Goal: Transaction & Acquisition: Purchase product/service

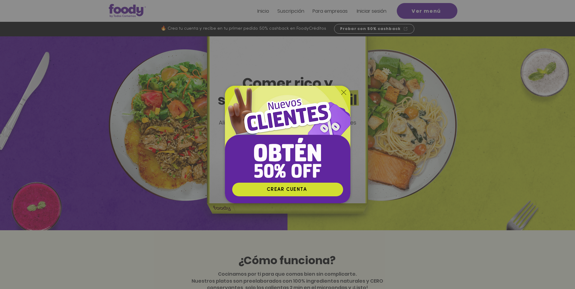
click at [341, 92] on icon "Volver al sitio" at bounding box center [343, 92] width 5 height 5
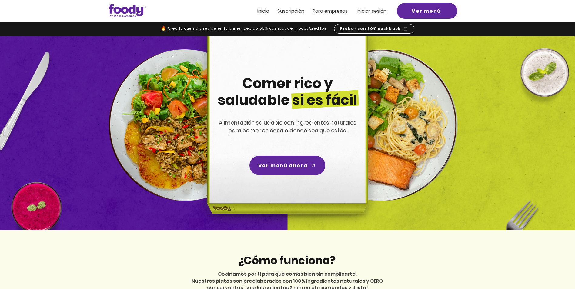
click at [295, 7] on div at bounding box center [287, 11] width 575 height 22
click at [295, 9] on span "Suscripción" at bounding box center [290, 11] width 27 height 7
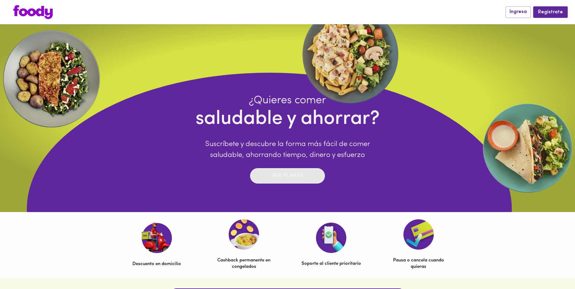
click at [295, 178] on p "Ver planes" at bounding box center [288, 175] width 32 height 7
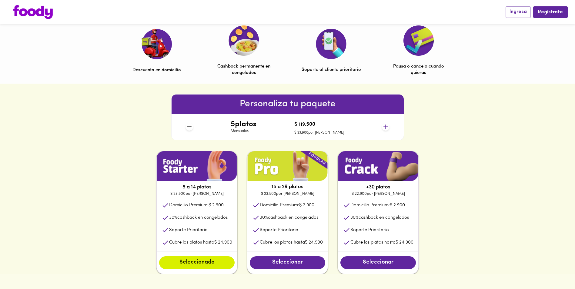
scroll to position [212, 0]
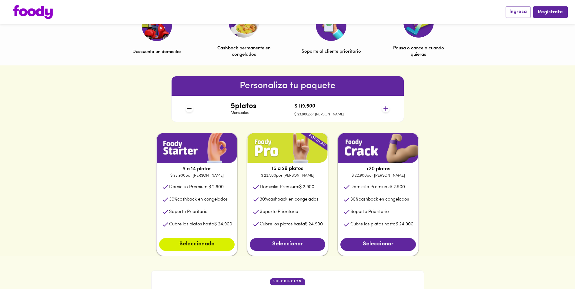
click at [390, 109] on div "5 platos Mensuales $ 119.500 $ 23.900 por plato" at bounding box center [287, 109] width 209 height 26
click at [385, 108] on icon at bounding box center [386, 109] width 8 height 8
click at [384, 107] on icon at bounding box center [386, 109] width 8 height 8
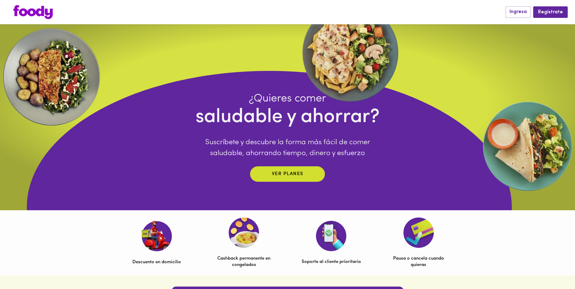
scroll to position [0, 0]
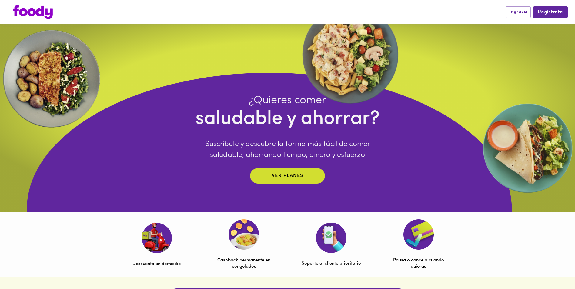
click at [25, 12] on img at bounding box center [32, 12] width 39 height 14
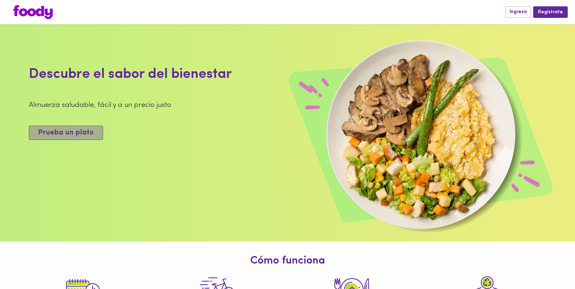
click at [96, 129] on button "Prueba un plato" at bounding box center [66, 133] width 74 height 14
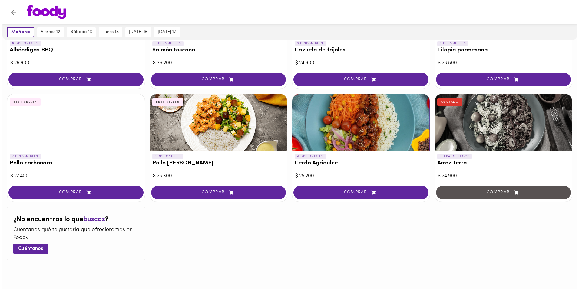
scroll to position [568, 0]
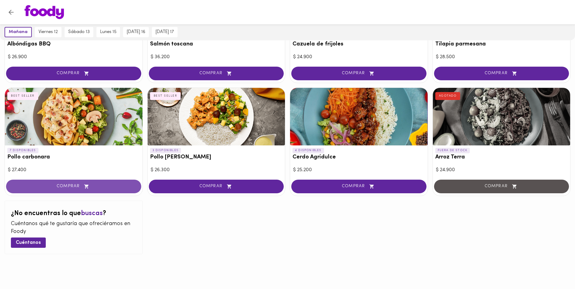
click at [95, 186] on span "COMPRAR" at bounding box center [74, 186] width 120 height 5
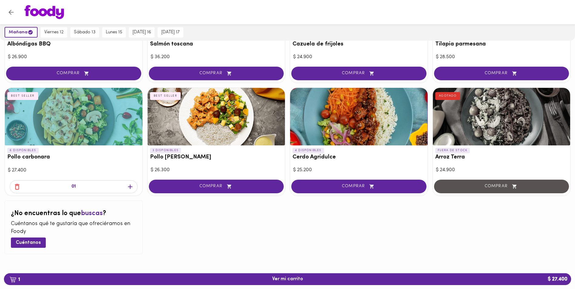
click at [302, 279] on span "1 Ver mi carrito $ 27.400" at bounding box center [287, 279] width 557 height 6
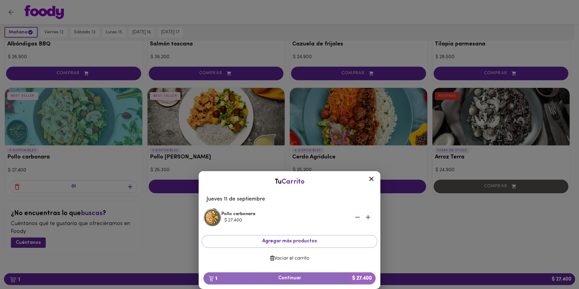
click at [314, 277] on span "1 Continuar $ 27.400" at bounding box center [289, 278] width 162 height 6
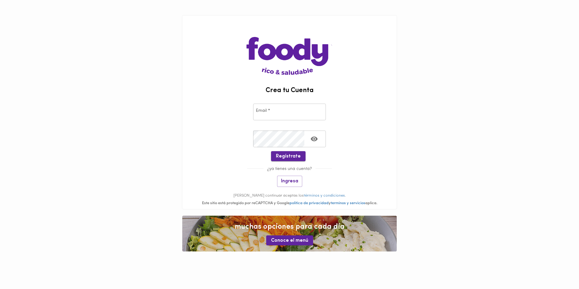
click at [295, 154] on span "Regístrate" at bounding box center [288, 157] width 25 height 6
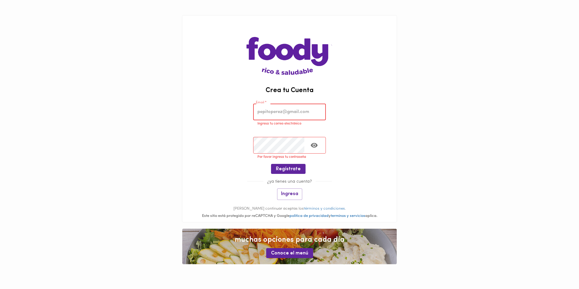
click at [287, 110] on input "email" at bounding box center [289, 112] width 73 height 17
type input "[EMAIL_ADDRESS][DOMAIN_NAME]"
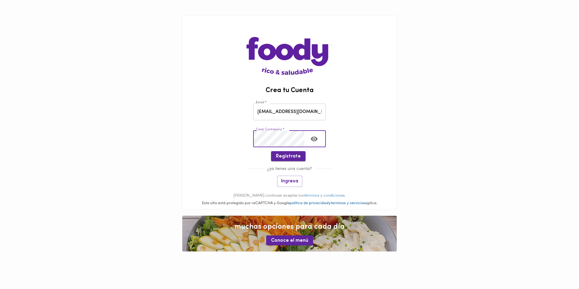
click at [293, 156] on span "Regístrate" at bounding box center [288, 157] width 25 height 6
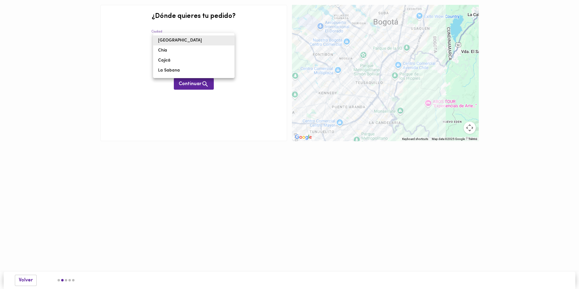
click at [166, 38] on body "¿Dónde quieres tu pedido? [GEOGRAPHIC_DATA] bogota Dirección * Dirección * Cont…" at bounding box center [289, 79] width 579 height 159
click at [99, 64] on div at bounding box center [289, 144] width 579 height 289
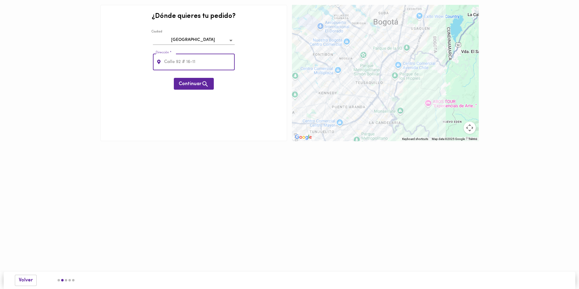
click at [174, 61] on input "text" at bounding box center [199, 62] width 72 height 17
type input "calle 116 # 11c -22"
click at [209, 84] on icon "button" at bounding box center [206, 84] width 8 height 8
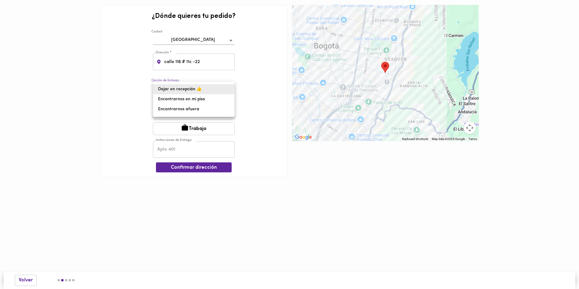
click at [210, 91] on body "¿Dónde quieres tu pedido? [GEOGRAPHIC_DATA] bogota Dirección * [STREET_ADDRESS]…" at bounding box center [289, 97] width 579 height 195
click at [242, 86] on div at bounding box center [289, 144] width 579 height 289
click at [209, 113] on button "Casa" at bounding box center [194, 113] width 82 height 13
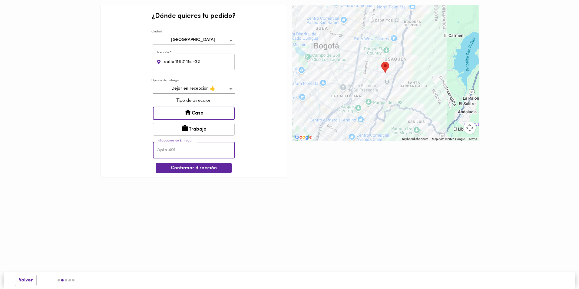
click at [192, 146] on input "text" at bounding box center [194, 150] width 82 height 17
type input "405"
click at [188, 172] on button "Confirmar dirección" at bounding box center [194, 168] width 76 height 10
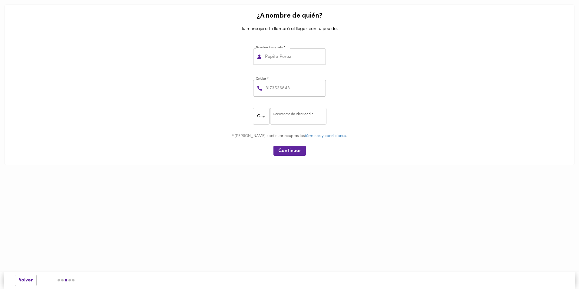
click at [270, 58] on input "text" at bounding box center [295, 56] width 62 height 17
type input "[PERSON_NAME]"
type input "17864492243"
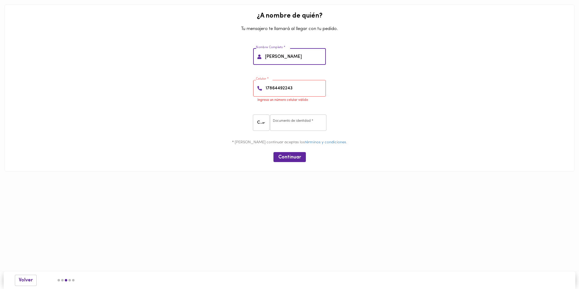
drag, startPoint x: 301, startPoint y: 56, endPoint x: 213, endPoint y: 35, distance: 90.6
click at [216, 46] on div "Nombre Completo * [PERSON_NAME] Nombre Completo *" at bounding box center [289, 56] width 565 height 32
type input "[PERSON_NAME]"
drag, startPoint x: 304, startPoint y: 91, endPoint x: 194, endPoint y: 79, distance: 110.3
click at [194, 79] on div "Celular * [PHONE_NUMBER] Celular * Ingresa un número celular válido" at bounding box center [289, 90] width 565 height 38
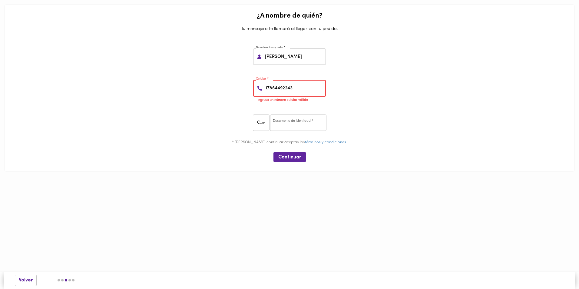
click at [402, 101] on div "Celular * [PHONE_NUMBER] Celular * Ingresa un número celular válido" at bounding box center [289, 90] width 565 height 38
click at [298, 120] on input "number" at bounding box center [298, 123] width 56 height 17
type input "38233243"
drag, startPoint x: 294, startPoint y: 82, endPoint x: 251, endPoint y: 89, distance: 43.0
click at [251, 89] on div "Celular * [PHONE_NUMBER] Celular * Ingresa un número celular válido" at bounding box center [289, 90] width 565 height 38
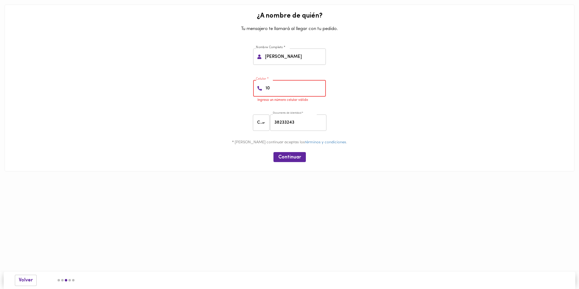
type input "1"
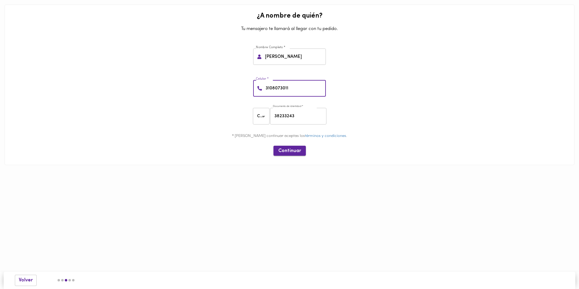
type input "3108073011"
click at [289, 151] on span "Continuar" at bounding box center [289, 151] width 23 height 6
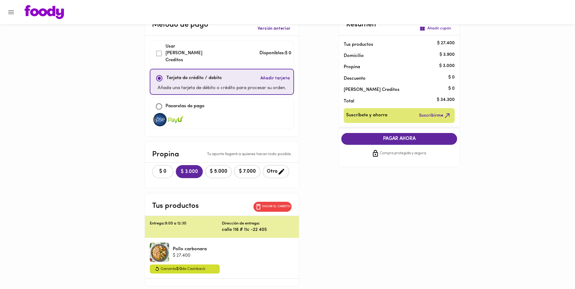
scroll to position [39, 0]
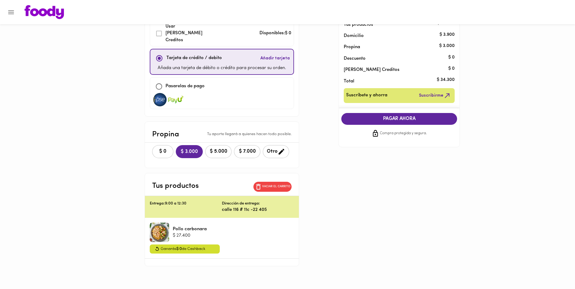
click at [163, 226] on div at bounding box center [159, 232] width 19 height 19
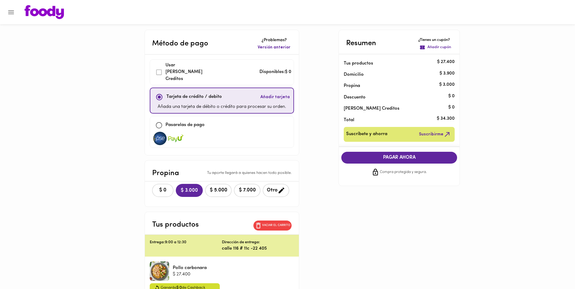
scroll to position [0, 0]
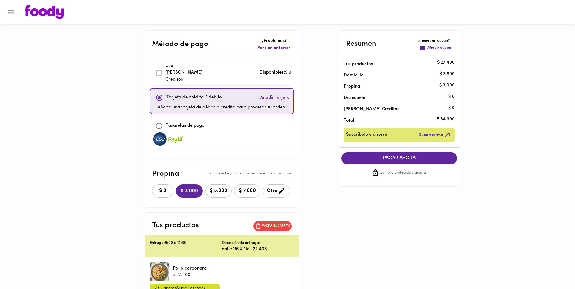
click at [403, 161] on span "PAGAR AHORA" at bounding box center [399, 158] width 104 height 6
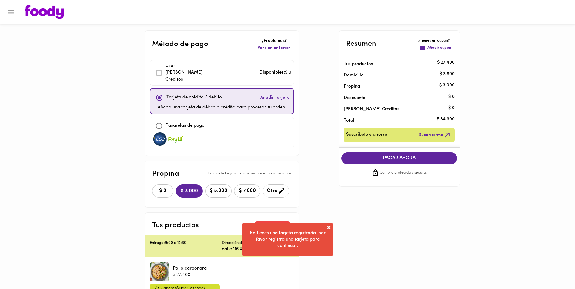
click at [271, 95] on span "Añadir tarjeta" at bounding box center [274, 98] width 29 height 6
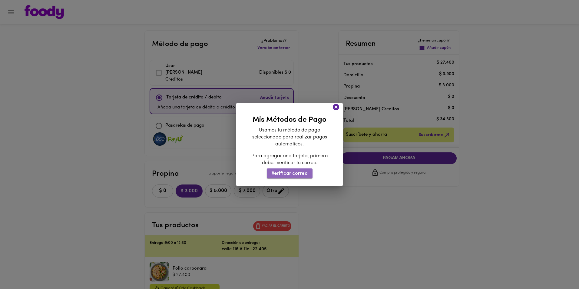
click at [301, 175] on span "Verificar correo" at bounding box center [290, 174] width 36 height 6
click at [300, 175] on span "Verificar correo" at bounding box center [290, 174] width 36 height 6
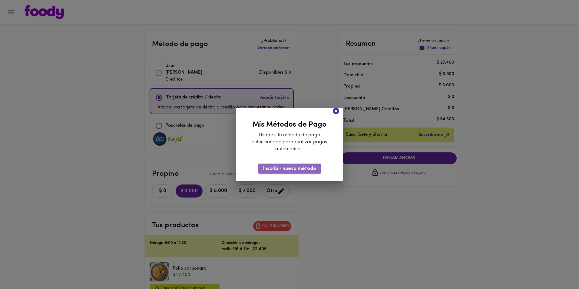
click at [307, 165] on button "Inscribir nuevo método" at bounding box center [289, 169] width 63 height 10
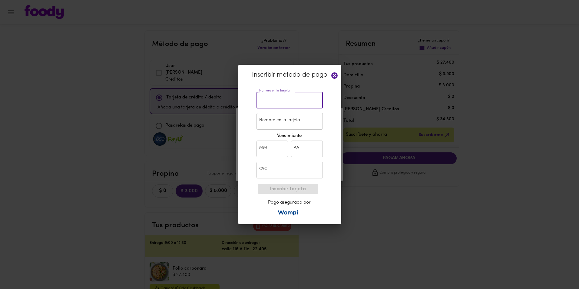
click at [277, 101] on input "text" at bounding box center [290, 100] width 66 height 17
type input "[CREDIT_CARD_NUMBER]"
type input "[PERSON_NAME]"
type input "08"
type input "20"
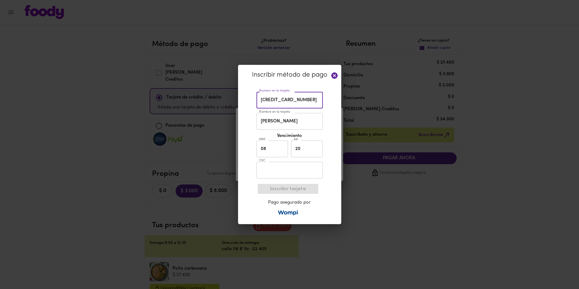
type input "303"
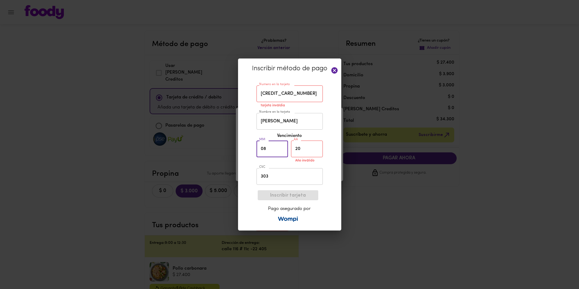
click at [283, 150] on input "08" at bounding box center [273, 149] width 32 height 17
click at [275, 149] on input "08" at bounding box center [273, 149] width 32 height 17
click at [307, 149] on input "20" at bounding box center [307, 149] width 32 height 17
click at [278, 150] on input "08" at bounding box center [273, 149] width 32 height 17
type input "0"
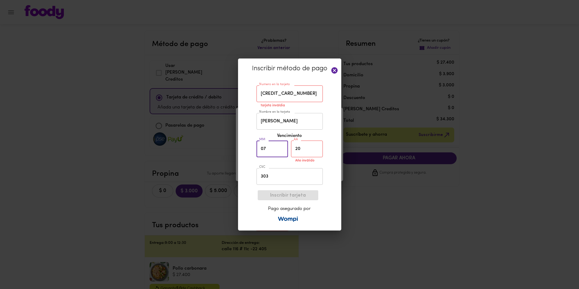
type input "07"
click at [308, 143] on input "20" at bounding box center [307, 149] width 32 height 17
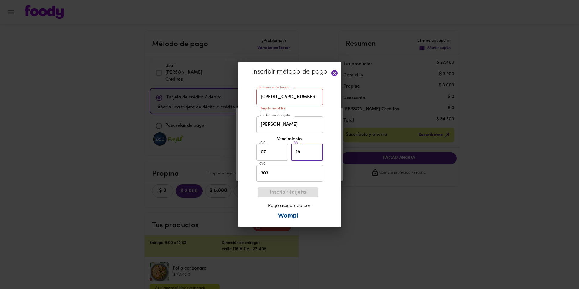
type input "29"
click at [271, 172] on input "303" at bounding box center [290, 173] width 66 height 17
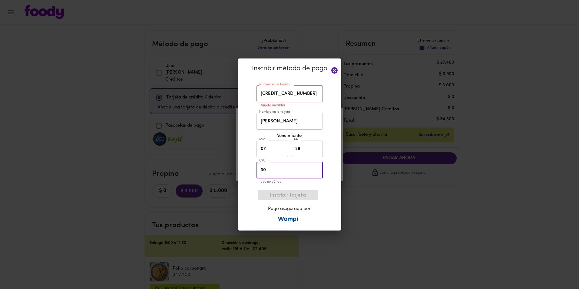
type input "3"
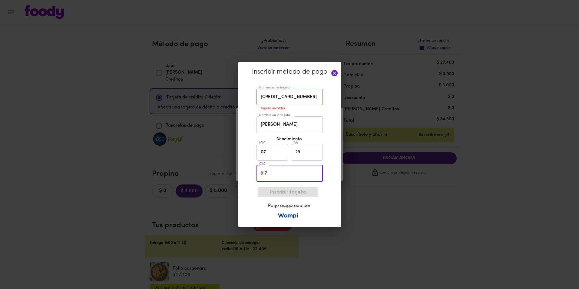
drag, startPoint x: 288, startPoint y: 168, endPoint x: 292, endPoint y: 175, distance: 8.7
click at [288, 168] on input "917" at bounding box center [290, 173] width 66 height 17
type input "917"
click at [325, 155] on div "Numero en la tarjeta [CREDIT_CARD_NUMBER] Numero en la tarjeta tarjeta inváldia…" at bounding box center [290, 134] width 72 height 99
click at [307, 104] on input "[CREDIT_CARD_NUMBER]" at bounding box center [290, 97] width 66 height 17
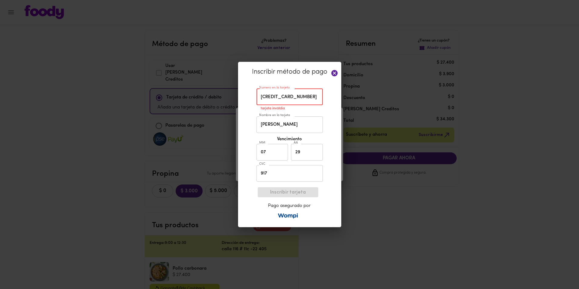
click at [307, 102] on input "[CREDIT_CARD_NUMBER]" at bounding box center [290, 97] width 66 height 17
click at [336, 71] on icon at bounding box center [335, 73] width 6 height 6
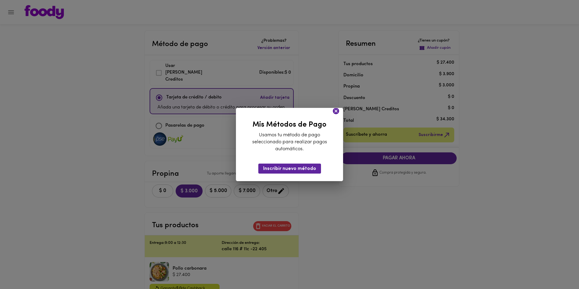
click at [340, 112] on icon at bounding box center [336, 111] width 8 height 8
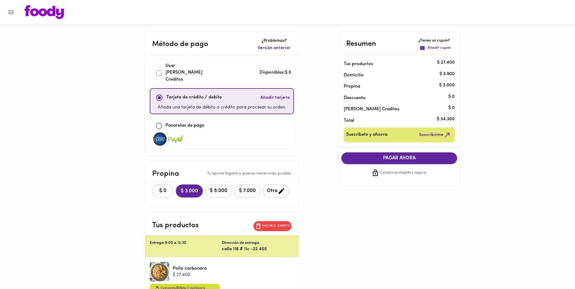
click at [236, 246] on p "calle 116 # 11c -22 405" at bounding box center [258, 249] width 72 height 6
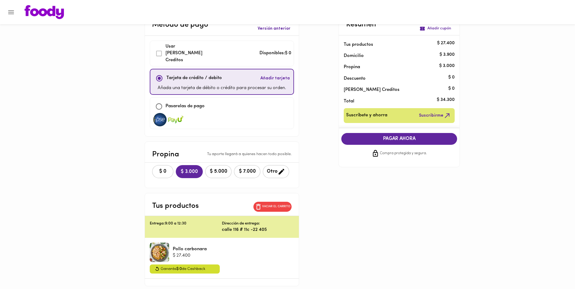
scroll to position [39, 0]
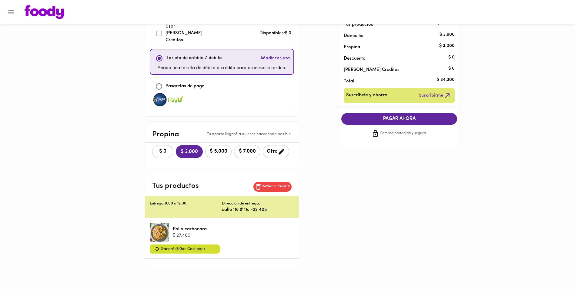
click at [268, 207] on p "calle 116 # 11c -22 405" at bounding box center [258, 210] width 72 height 6
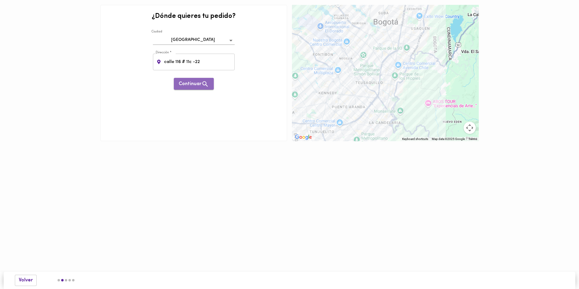
click at [195, 89] on button "Continuar" at bounding box center [194, 84] width 40 height 12
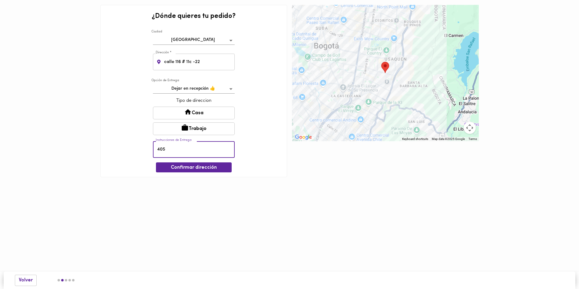
click at [186, 151] on input "405" at bounding box center [194, 149] width 82 height 17
type input "4"
type input "305"
click at [201, 105] on div "Tipo de direccion Casa Trabajo" at bounding box center [194, 118] width 85 height 44
click at [201, 112] on button "Casa" at bounding box center [194, 113] width 82 height 13
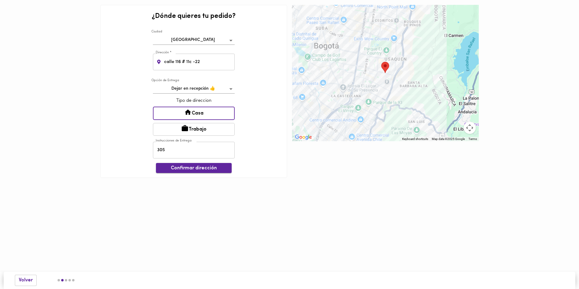
click at [198, 170] on span "Confirmar dirección" at bounding box center [194, 168] width 66 height 6
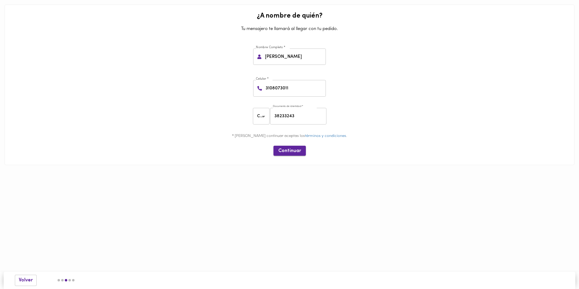
click at [290, 152] on span "Continuar" at bounding box center [289, 151] width 23 height 6
click at [293, 148] on span "Continuar" at bounding box center [289, 151] width 23 height 6
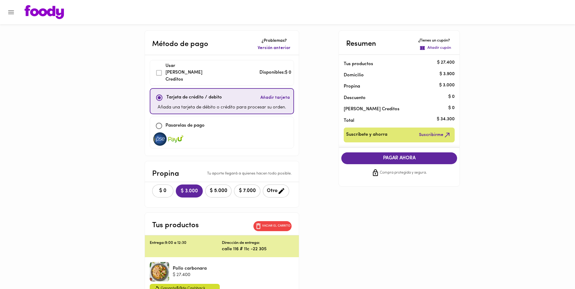
click at [196, 104] on p "Añada una tarjeta de débito o crédito para procesar su orden." at bounding box center [222, 107] width 128 height 7
click at [282, 95] on span "Añadir tarjeta" at bounding box center [274, 98] width 29 height 6
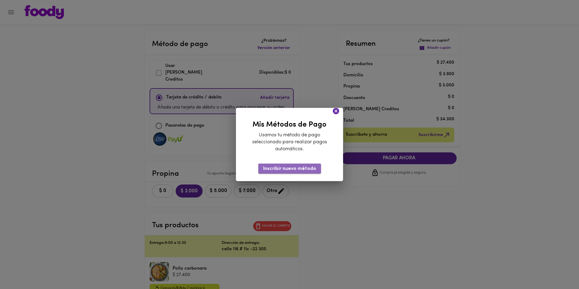
click at [293, 172] on span "Inscribir nuevo método" at bounding box center [289, 169] width 53 height 6
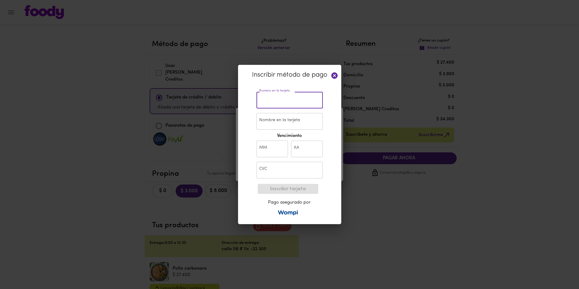
click at [285, 102] on input "text" at bounding box center [290, 100] width 66 height 17
type input "3"
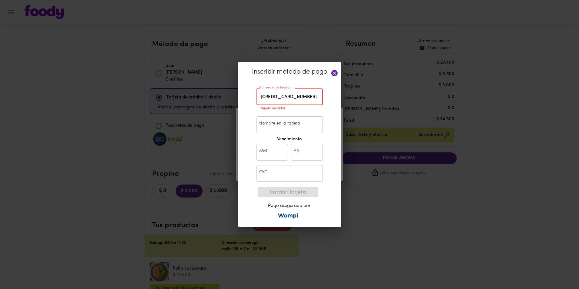
type input "[CREDIT_CARD_NUMBER]"
click at [300, 133] on div "Nombre en la tarjeta Nombre en la tarjeta" at bounding box center [289, 125] width 69 height 20
click at [302, 104] on input "[CREDIT_CARD_NUMBER]" at bounding box center [290, 97] width 66 height 17
drag, startPoint x: 313, startPoint y: 101, endPoint x: 182, endPoint y: 80, distance: 132.3
click at [182, 80] on div "Inscribir método de pago Numero en la tarjeta [CREDIT_CARD_NUMBER] Numero en la…" at bounding box center [289, 144] width 579 height 289
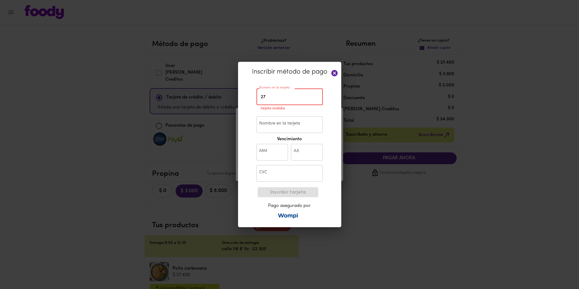
type input "2"
type input "[CREDIT_CARD_NUMBER]"
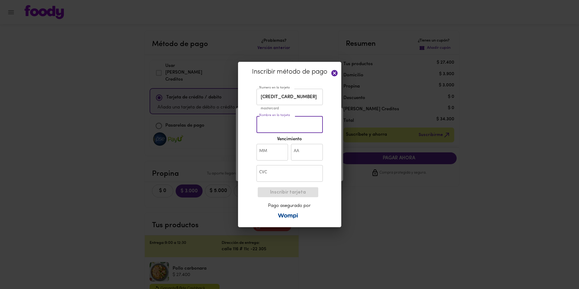
click at [280, 123] on input "Nombre en la tarjeta" at bounding box center [290, 124] width 66 height 17
type input "[PERSON_NAME]"
click at [265, 155] on input "text" at bounding box center [273, 152] width 32 height 17
type input "09"
type input "29"
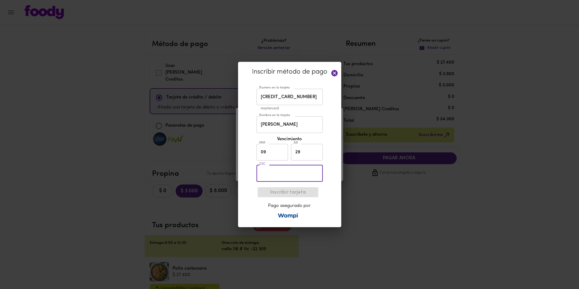
drag, startPoint x: 267, startPoint y: 166, endPoint x: 267, endPoint y: 169, distance: 3.1
click at [267, 169] on input "text" at bounding box center [290, 173] width 66 height 17
type input "466"
click at [250, 211] on div "Inscribir método de pago Numero en la tarjeta [CREDIT_CARD_NUMBER] Numero en la…" at bounding box center [289, 145] width 103 height 166
click at [278, 193] on span "Inscribir tarjeta" at bounding box center [288, 193] width 51 height 6
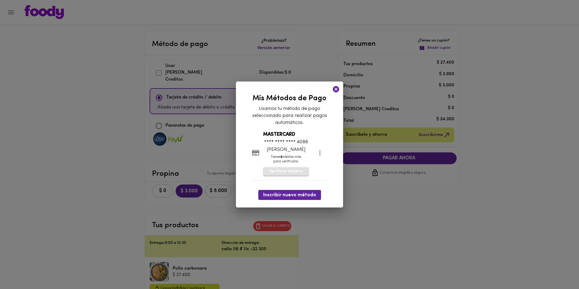
click at [300, 175] on button "Verificar tarjeta" at bounding box center [286, 171] width 46 height 8
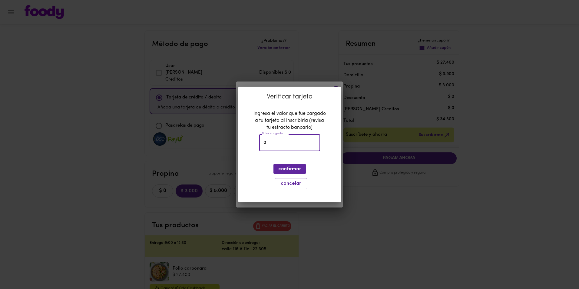
click at [292, 144] on input "0" at bounding box center [289, 143] width 61 height 17
type input "0"
type input "3000"
click at [295, 167] on span "confirmar" at bounding box center [289, 169] width 23 height 6
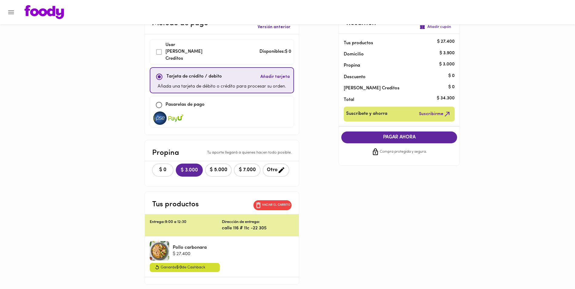
scroll to position [30, 0]
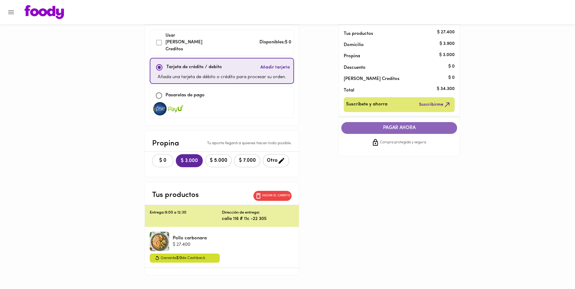
drag, startPoint x: 422, startPoint y: 126, endPoint x: 421, endPoint y: 123, distance: 3.2
click at [421, 123] on button "PAGAR AHORA" at bounding box center [399, 128] width 116 height 12
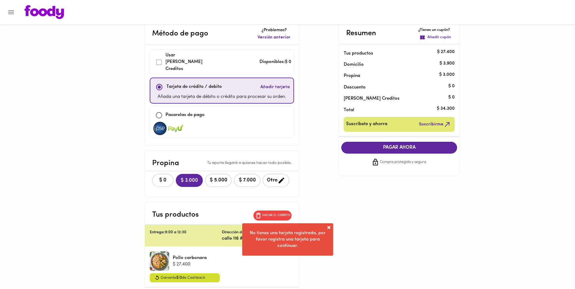
scroll to position [0, 0]
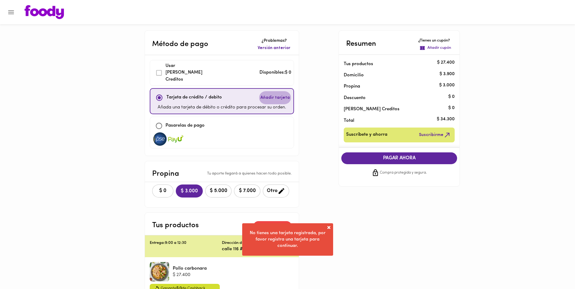
click at [287, 95] on span "Añadir tarjeta" at bounding box center [274, 98] width 29 height 6
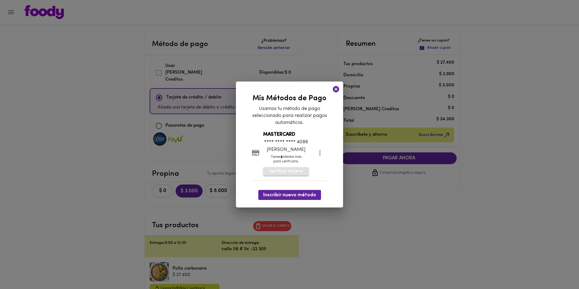
click at [299, 171] on span "Verificar tarjeta" at bounding box center [286, 171] width 34 height 6
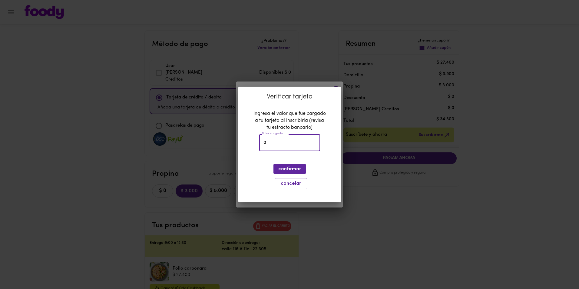
click at [289, 145] on input "0" at bounding box center [289, 143] width 61 height 17
type input "2500"
click at [299, 165] on button "confirmar" at bounding box center [290, 169] width 32 height 10
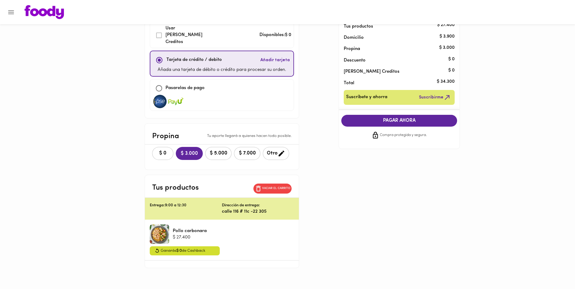
scroll to position [39, 0]
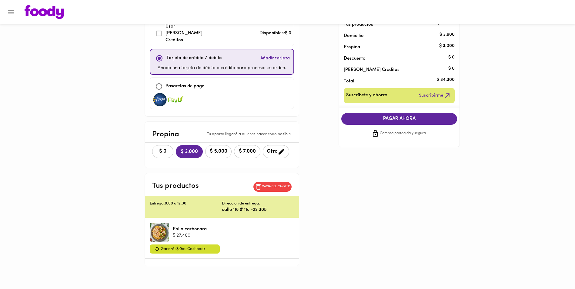
click at [393, 116] on span "PAGAR AHORA" at bounding box center [399, 119] width 104 height 6
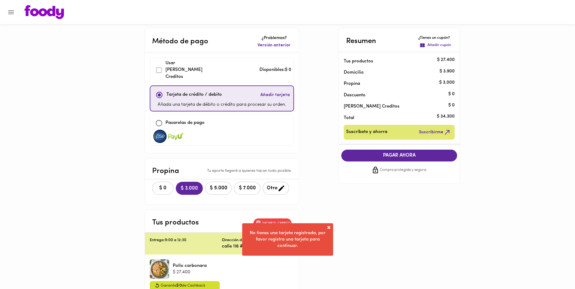
scroll to position [0, 0]
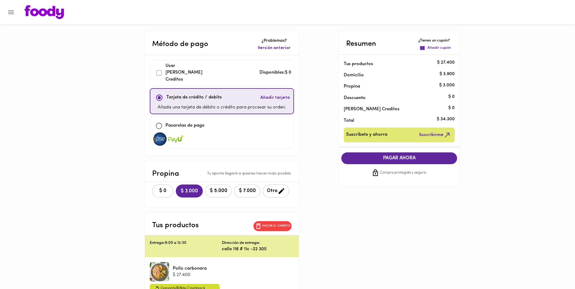
click at [274, 94] on button "Añadir tarjeta" at bounding box center [275, 97] width 32 height 13
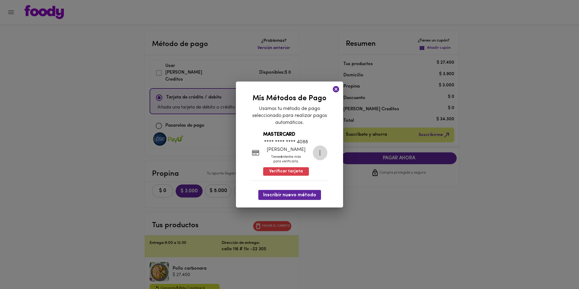
click at [317, 153] on icon "more" at bounding box center [320, 153] width 8 height 8
click at [329, 153] on li "Eliminar" at bounding box center [324, 153] width 25 height 10
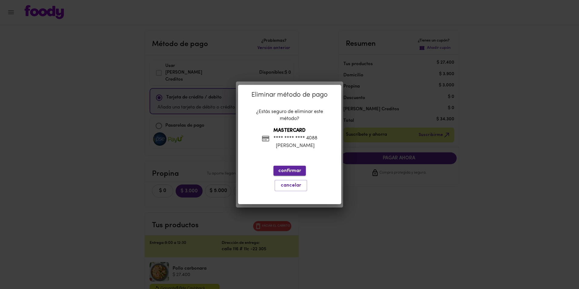
click at [299, 168] on span "confirmar" at bounding box center [289, 171] width 23 height 6
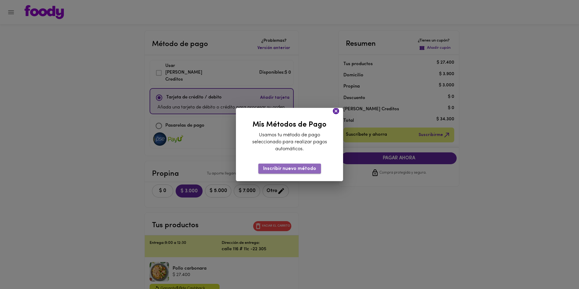
click at [297, 167] on span "Inscribir nuevo método" at bounding box center [289, 169] width 53 height 6
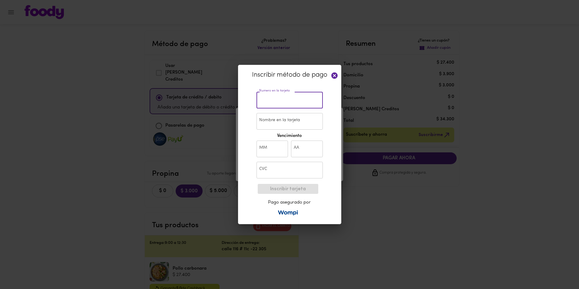
click at [263, 106] on input "text" at bounding box center [290, 100] width 66 height 17
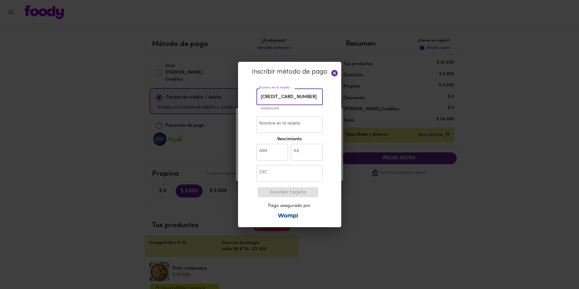
type input "[CREDIT_CARD_NUMBER]"
click at [272, 126] on input "Nombre en la tarjeta" at bounding box center [290, 124] width 66 height 17
type input "[PERSON_NAME]"
click at [268, 144] on input "text" at bounding box center [273, 152] width 32 height 17
type input "12"
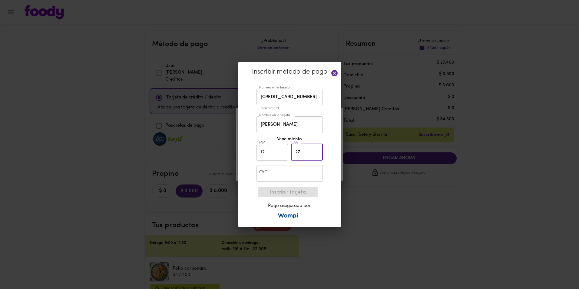
type input "27"
click at [293, 171] on input "text" at bounding box center [290, 173] width 66 height 17
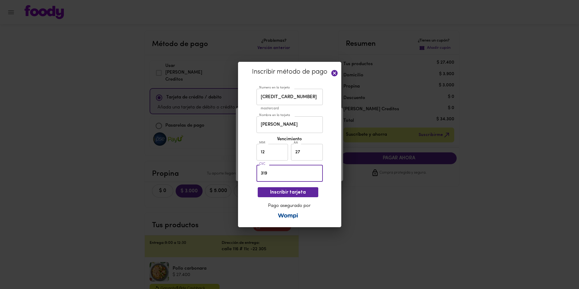
type input "319"
drag, startPoint x: 251, startPoint y: 208, endPoint x: 256, endPoint y: 205, distance: 6.0
click at [251, 208] on div "Inscribir método de pago Numero en la tarjeta [CREDIT_CARD_NUMBER] Numero en la…" at bounding box center [289, 145] width 103 height 166
click at [274, 193] on span "Inscribir tarjeta" at bounding box center [288, 193] width 51 height 6
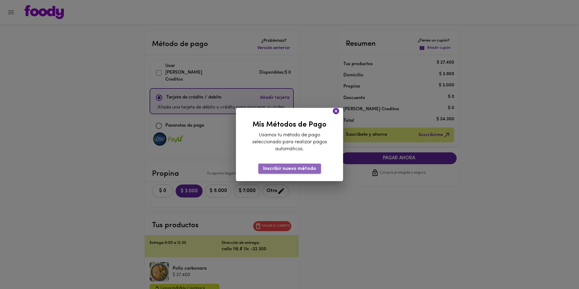
click at [315, 171] on span "Inscribir nuevo método" at bounding box center [289, 169] width 53 height 6
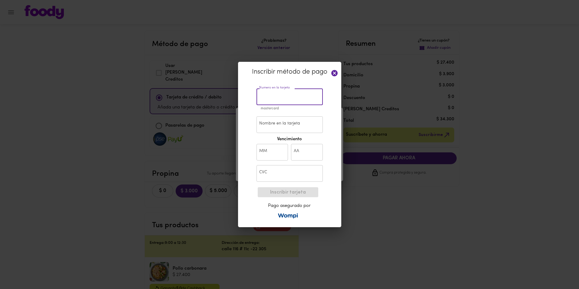
click at [298, 100] on input "text" at bounding box center [290, 97] width 66 height 17
type input "[CREDIT_CARD_NUMBER]"
click at [292, 121] on input "Nombre en la tarjeta" at bounding box center [290, 124] width 66 height 17
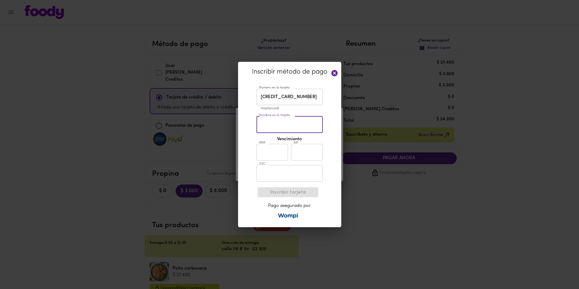
type input "[PERSON_NAME]"
type input "08"
type input "20"
type input "303"
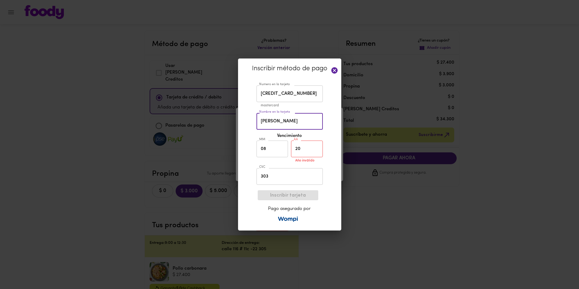
click at [278, 151] on input "08" at bounding box center [273, 149] width 32 height 17
type input "0"
type input "12"
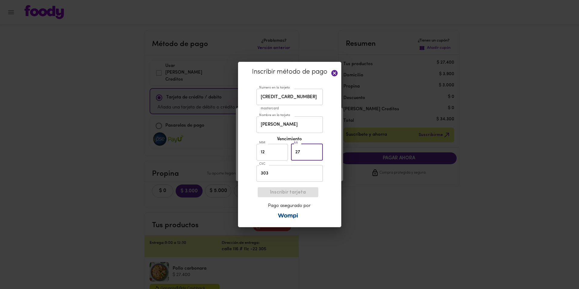
type input "27"
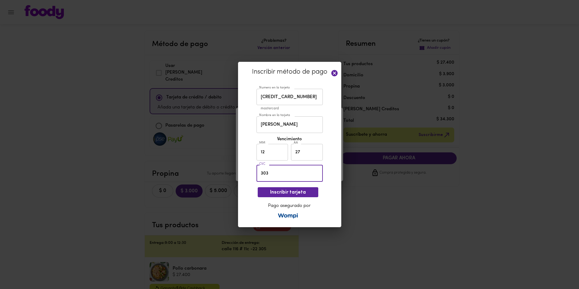
click at [288, 178] on input "303" at bounding box center [290, 173] width 66 height 17
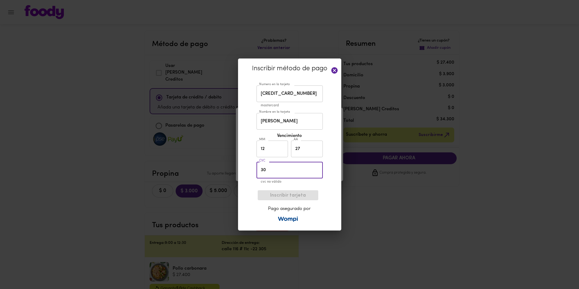
type input "3"
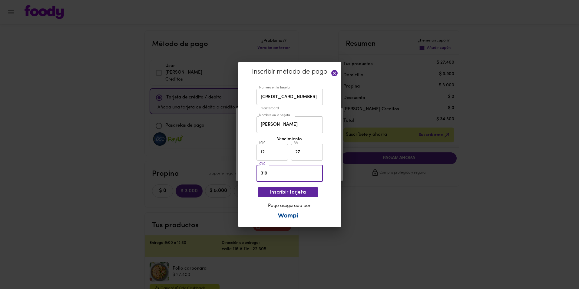
type input "319"
click at [262, 206] on p "Pago asegurado por" at bounding box center [289, 206] width 58 height 6
click at [285, 194] on span "Inscribir tarjeta" at bounding box center [288, 193] width 51 height 6
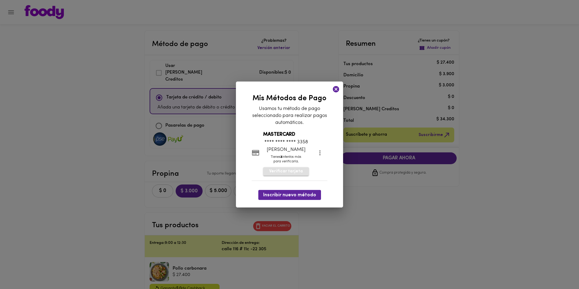
click at [302, 174] on button "Verificar tarjeta" at bounding box center [286, 171] width 46 height 8
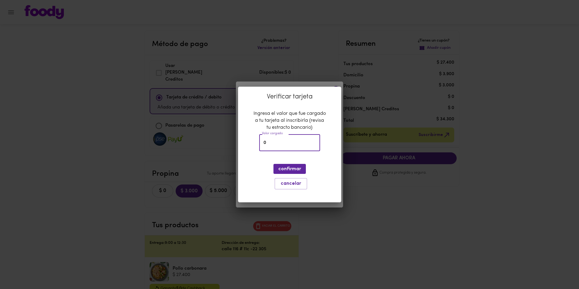
click at [291, 149] on input "0" at bounding box center [289, 143] width 61 height 17
type input "0.58"
click at [302, 171] on button "confirmar" at bounding box center [290, 169] width 32 height 10
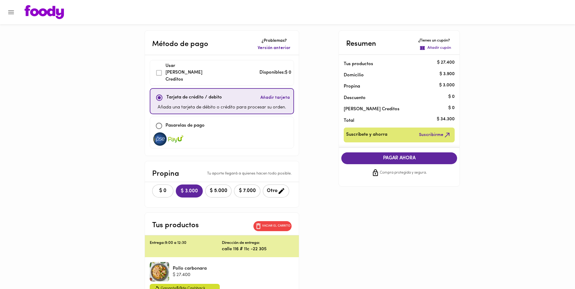
click at [198, 132] on div at bounding box center [221, 138] width 139 height 13
checkbox input "false"
checkbox input "true"
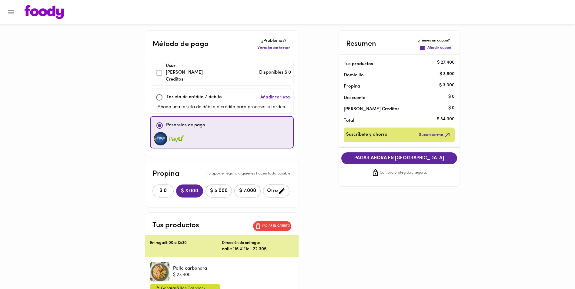
click at [178, 132] on img at bounding box center [176, 138] width 15 height 13
click at [276, 91] on button "Añadir tarjeta" at bounding box center [275, 97] width 32 height 13
checkbox input "true"
checkbox input "false"
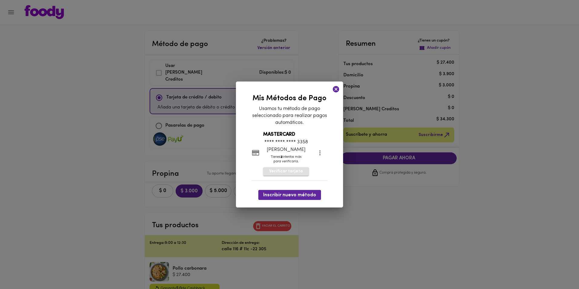
click at [302, 171] on span "Verificar tarjeta" at bounding box center [286, 171] width 34 height 6
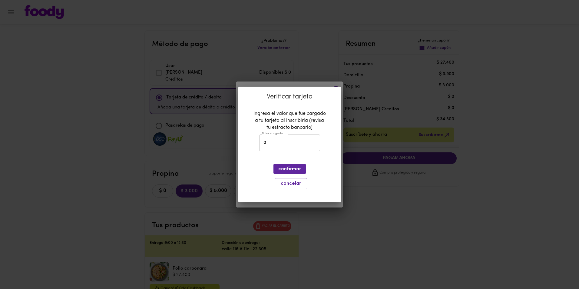
click at [296, 152] on div "Valor cargado 0 Valor cargado" at bounding box center [290, 143] width 64 height 20
click at [291, 146] on input "0" at bounding box center [289, 143] width 61 height 17
type input "1000"
click at [293, 171] on span "confirmar" at bounding box center [289, 169] width 23 height 6
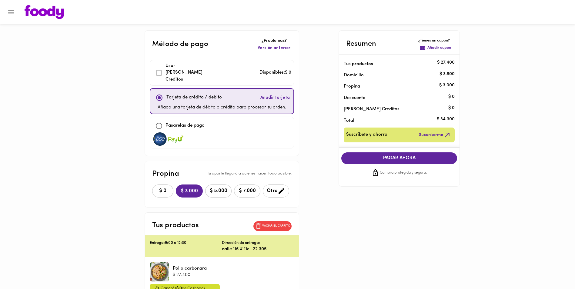
click at [175, 123] on div "Pasarelas de pago" at bounding box center [221, 125] width 139 height 13
checkbox input "false"
checkbox input "true"
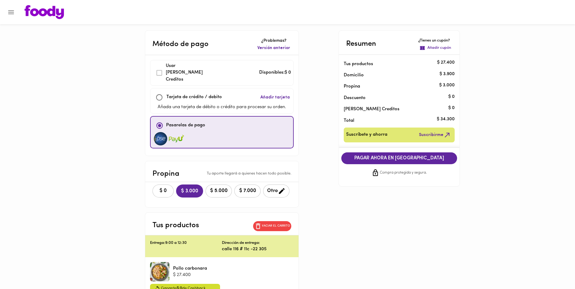
click at [415, 164] on button "PAGAR AHORA EN [GEOGRAPHIC_DATA]" at bounding box center [399, 158] width 116 height 12
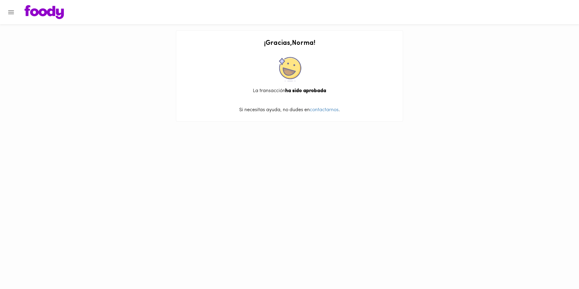
click at [47, 14] on img at bounding box center [44, 12] width 39 height 14
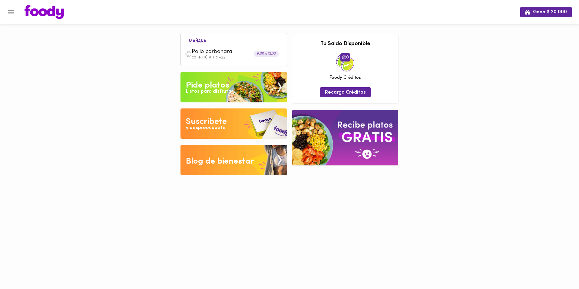
click at [208, 55] on p "calle 116 # 11c -22" at bounding box center [237, 57] width 91 height 4
